Goal: Task Accomplishment & Management: Manage account settings

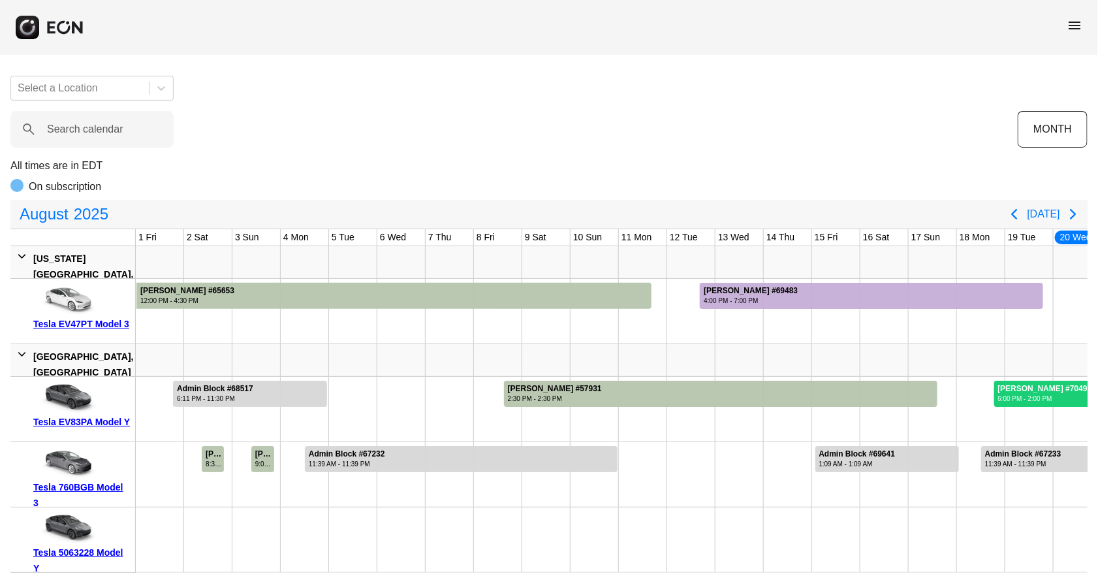
scroll to position [0, 545]
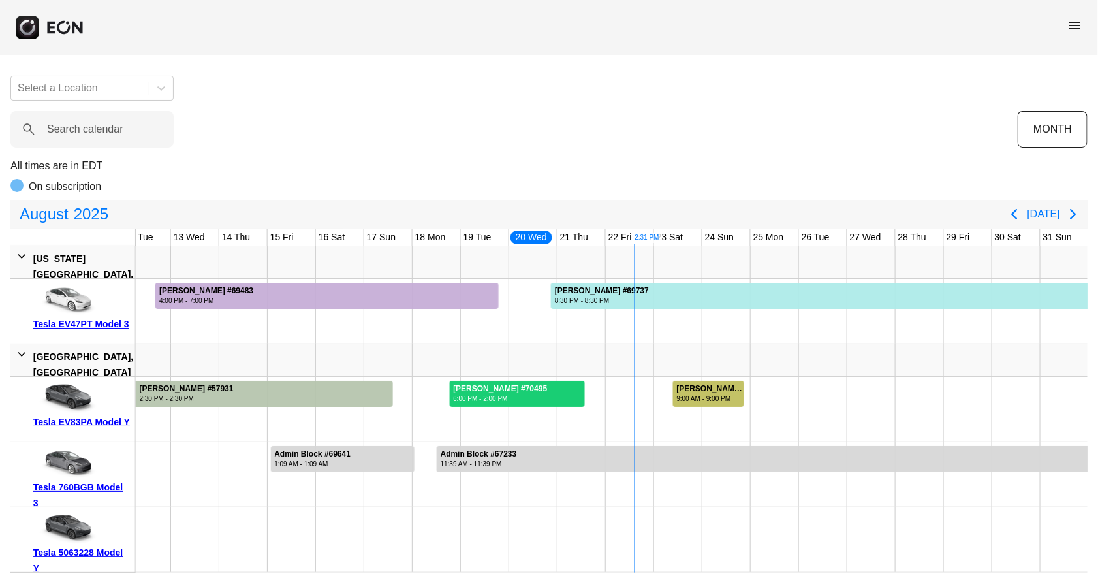
click at [694, 392] on div "[PERSON_NAME] #70514" at bounding box center [710, 389] width 66 height 10
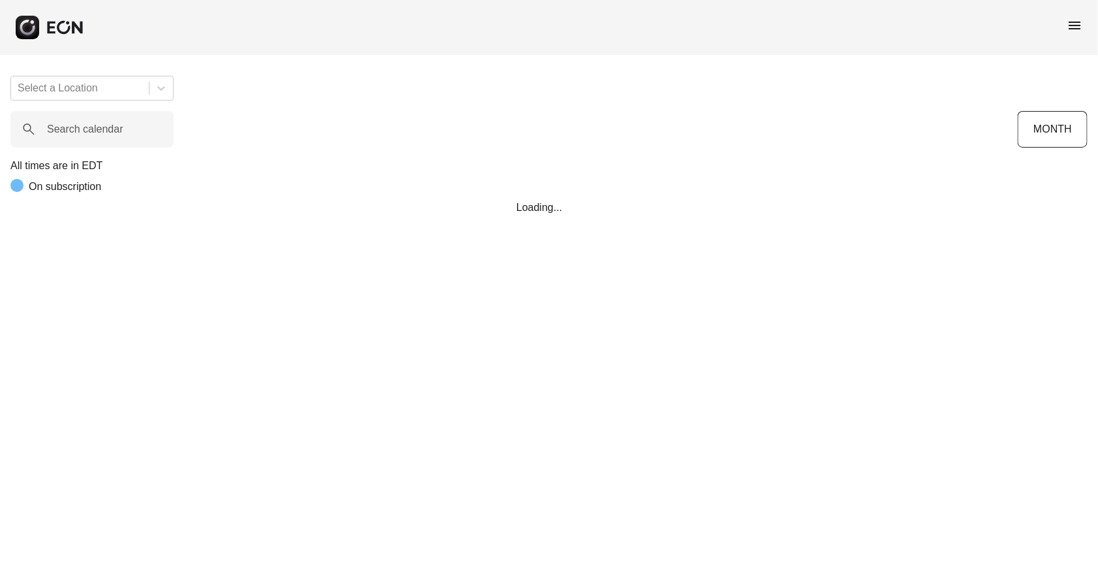
scroll to position [0, 545]
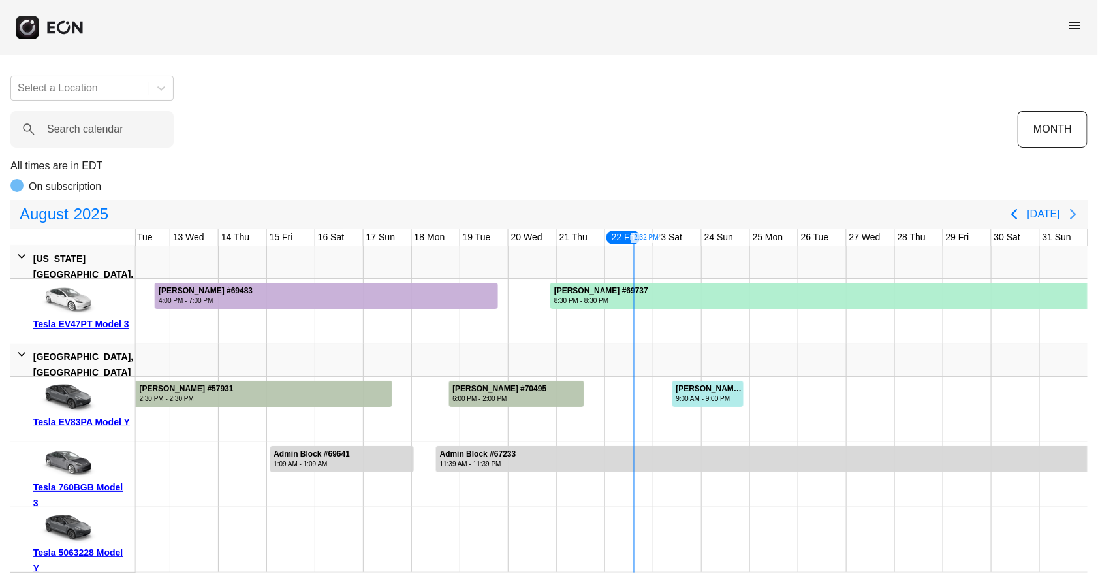
click at [1075, 217] on icon "Next page" at bounding box center [1074, 214] width 16 height 16
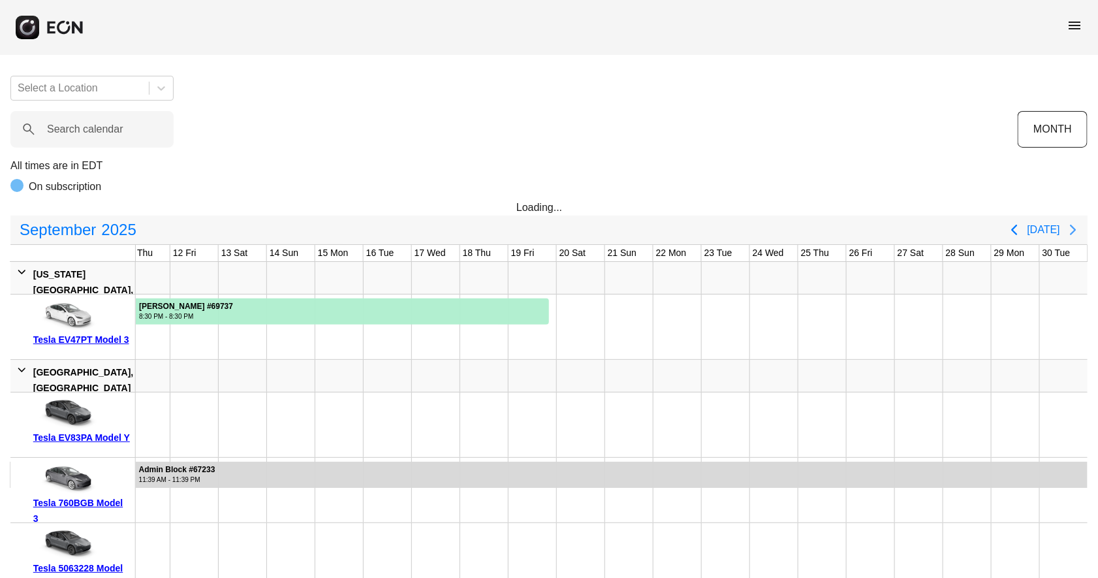
scroll to position [0, 496]
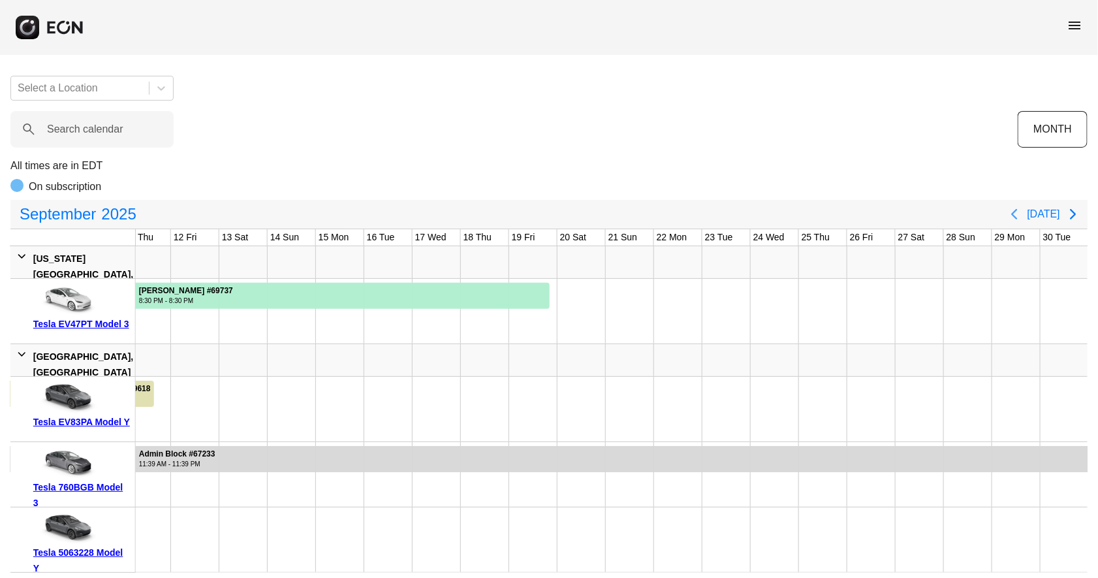
click at [1023, 215] on icon "Previous page" at bounding box center [1015, 214] width 16 height 16
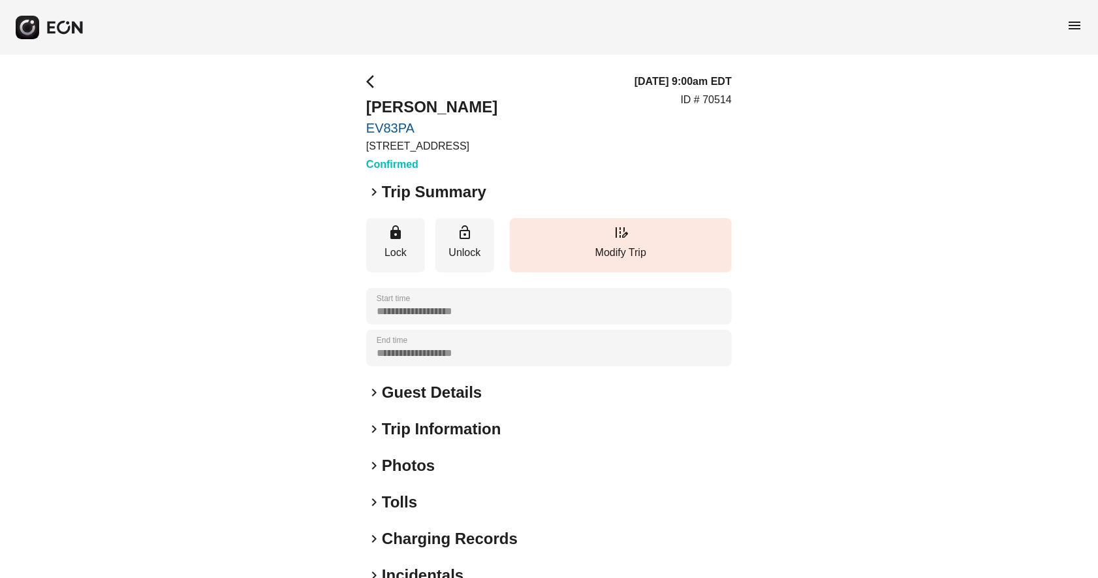
click at [377, 195] on span "keyboard_arrow_right" at bounding box center [374, 192] width 16 height 16
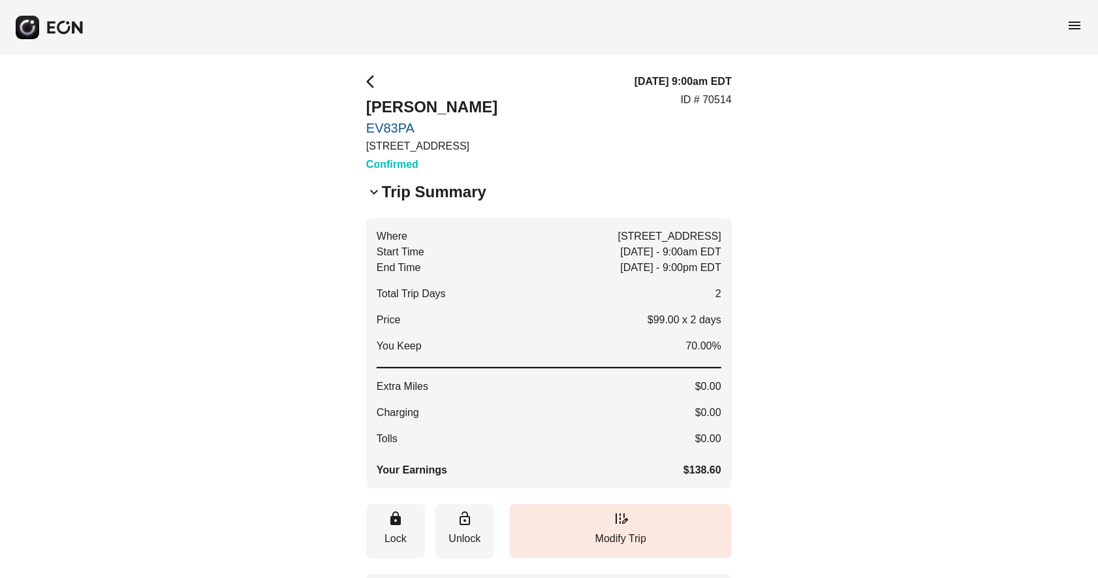
click at [373, 190] on span "keyboard_arrow_down" at bounding box center [374, 192] width 16 height 16
